Goal: Information Seeking & Learning: Learn about a topic

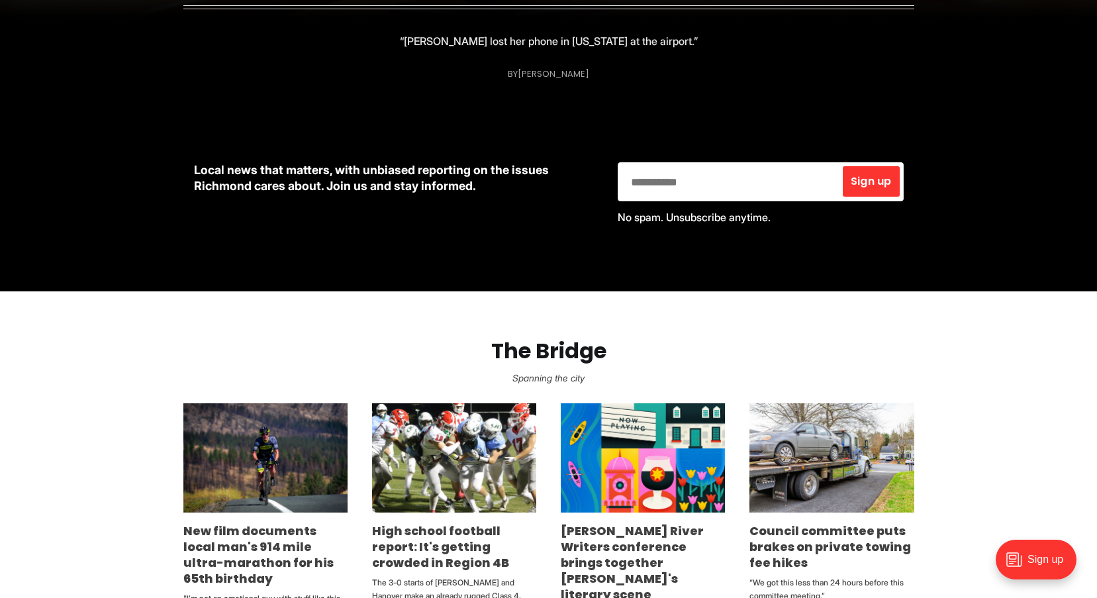
scroll to position [523, 0]
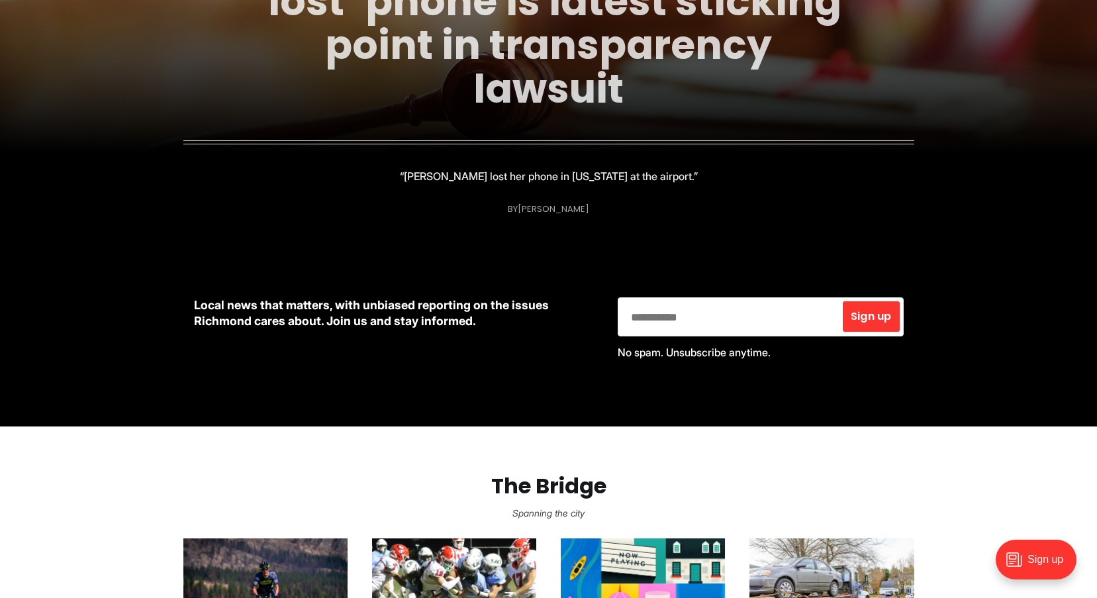
click at [544, 54] on link "Former city spokesperson’s ‘lost’ phone is latest sticking point in transparenc…" at bounding box center [549, 23] width 586 height 187
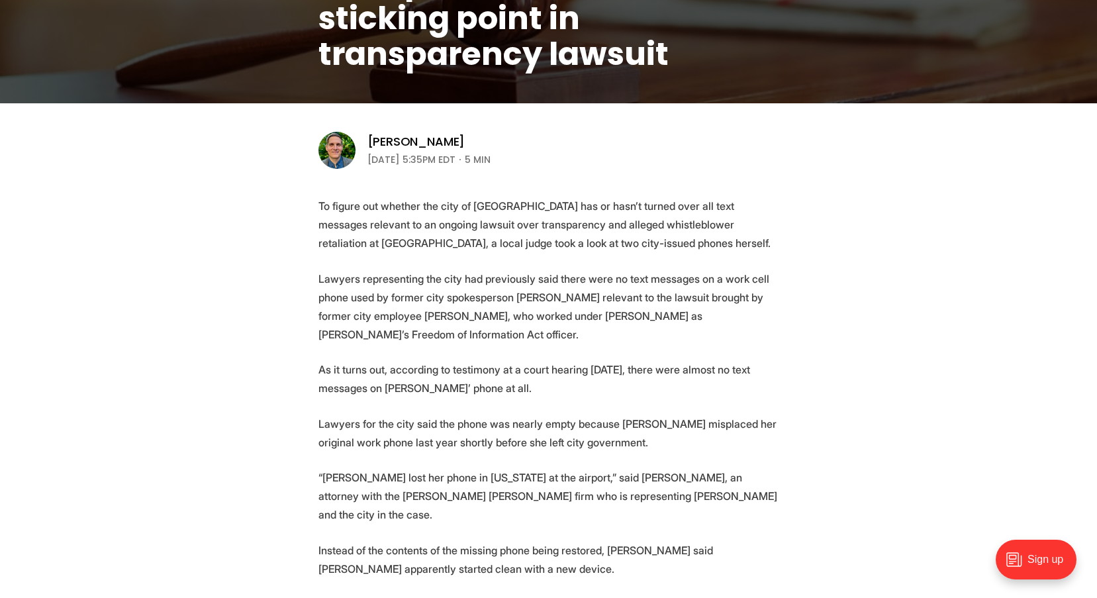
scroll to position [363, 0]
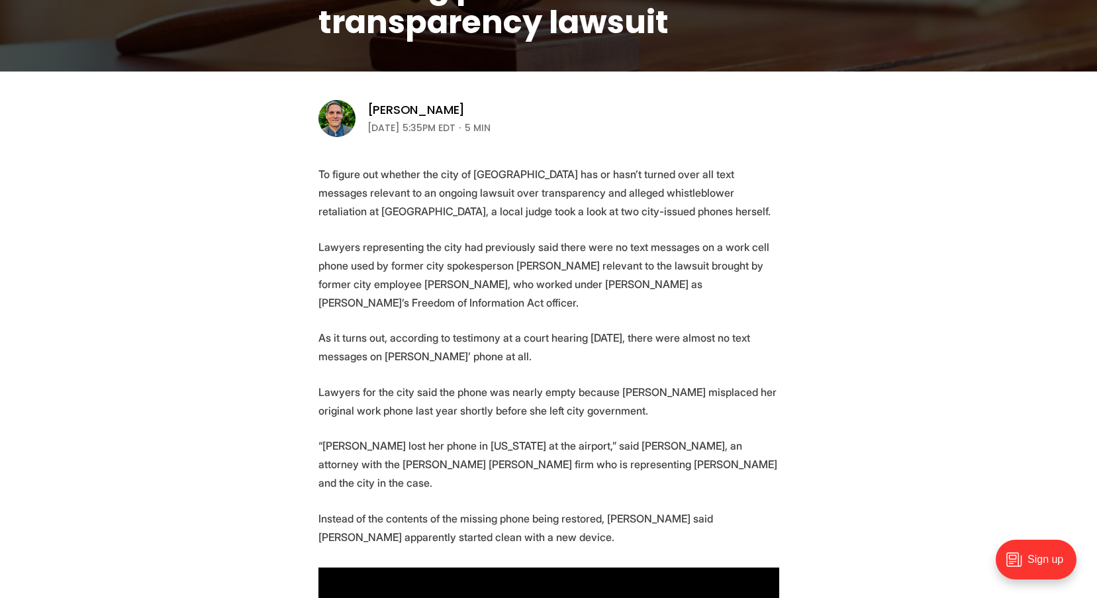
click at [405, 199] on p "To figure out whether the city of [GEOGRAPHIC_DATA] has or hasn’t turned over a…" at bounding box center [548, 193] width 461 height 56
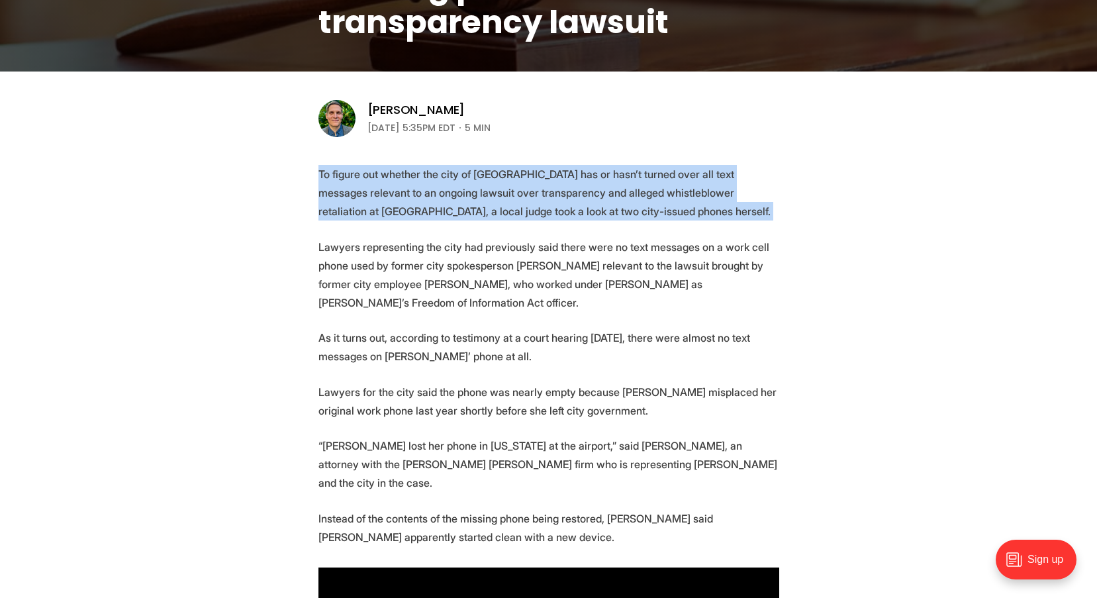
click at [405, 199] on p "To figure out whether the city of [GEOGRAPHIC_DATA] has or hasn’t turned over a…" at bounding box center [548, 193] width 461 height 56
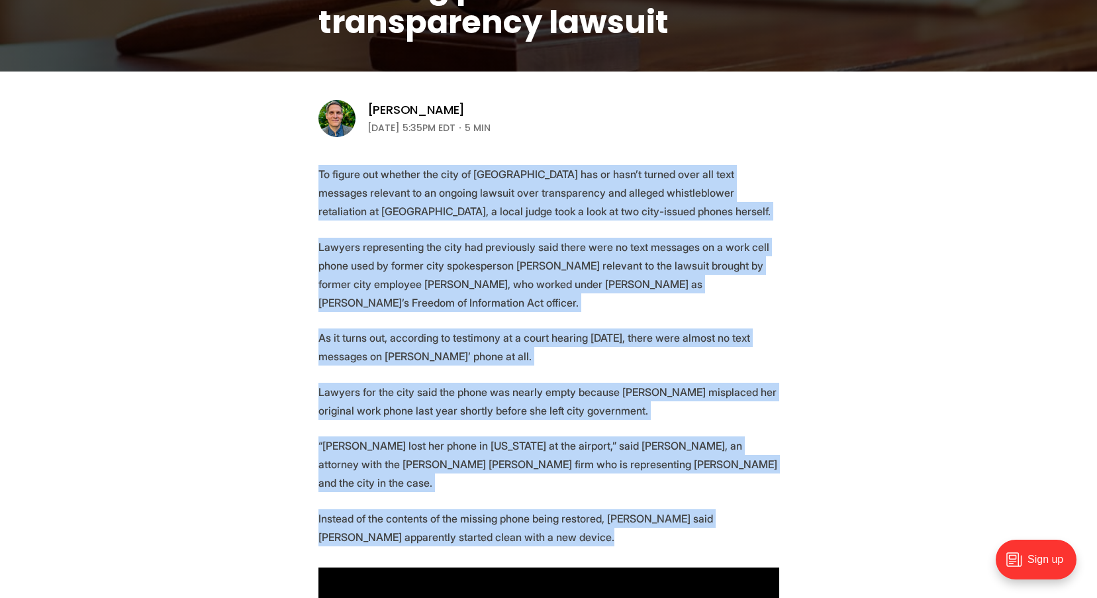
scroll to position [391, 0]
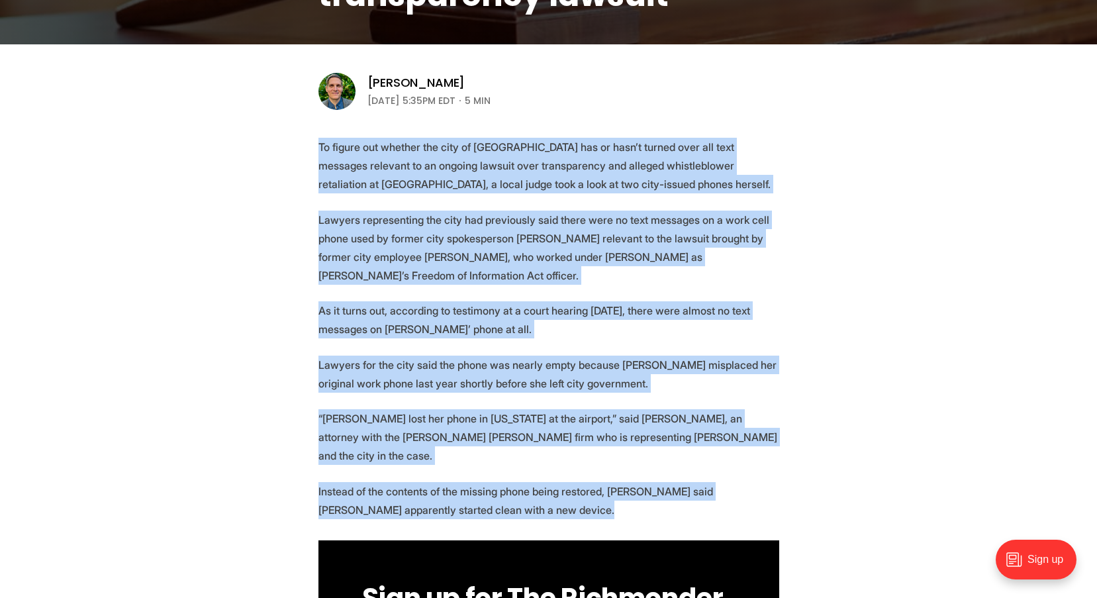
copy section "Lo ipsumd sit ametcon adi elit se Doeiusmo tem in utla’e dolore magn ali enim a…"
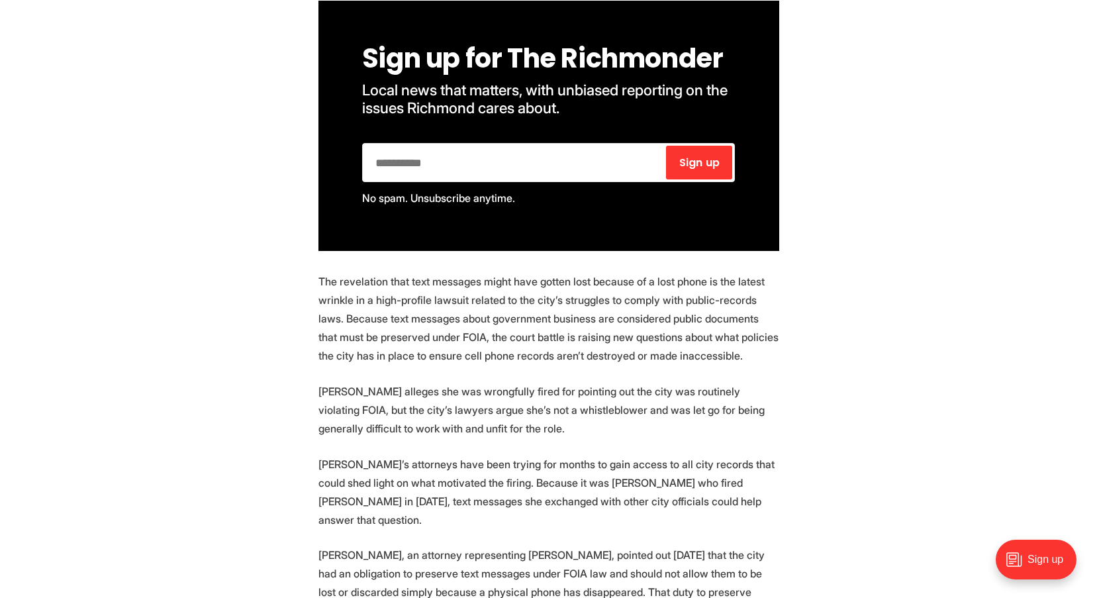
scroll to position [931, 0]
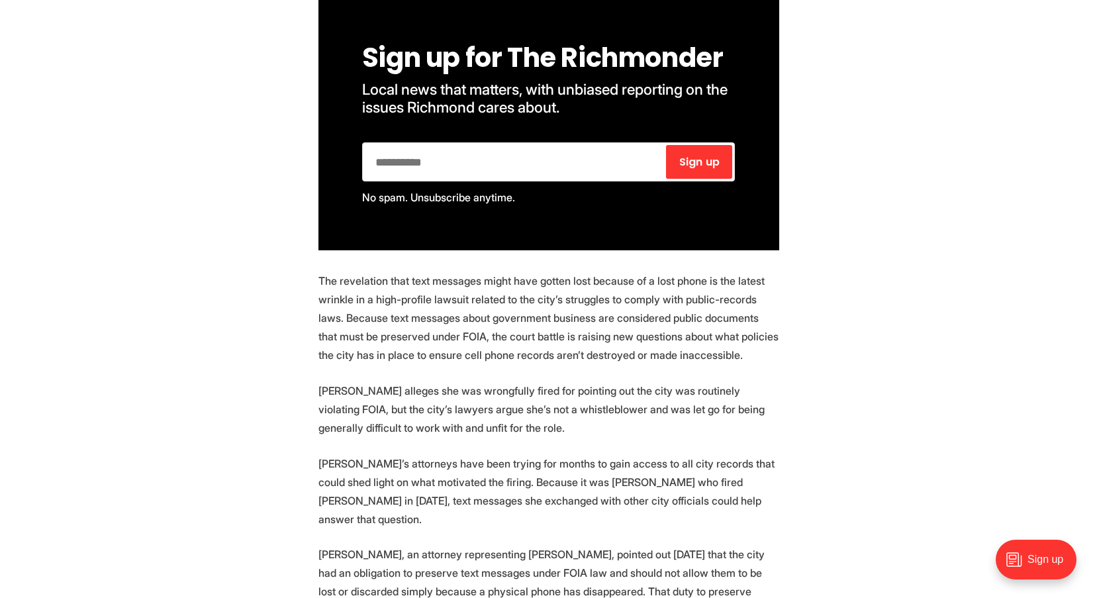
click at [520, 426] on p "[PERSON_NAME] alleges she was wrongfully fired for pointing out the city was ro…" at bounding box center [548, 409] width 461 height 56
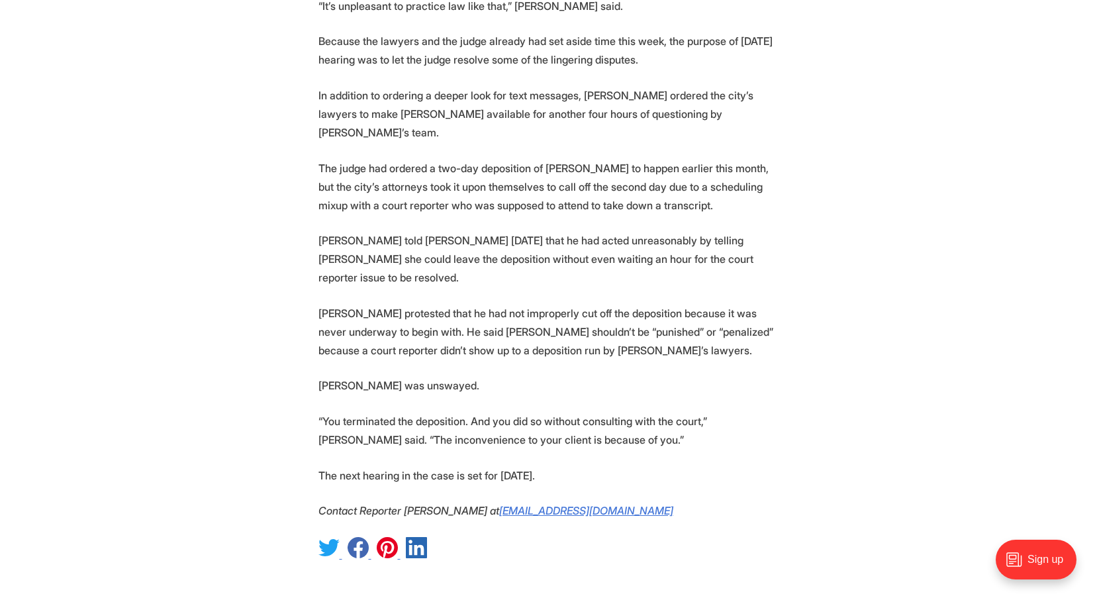
scroll to position [2519, 0]
